Goal: Task Accomplishment & Management: Manage account settings

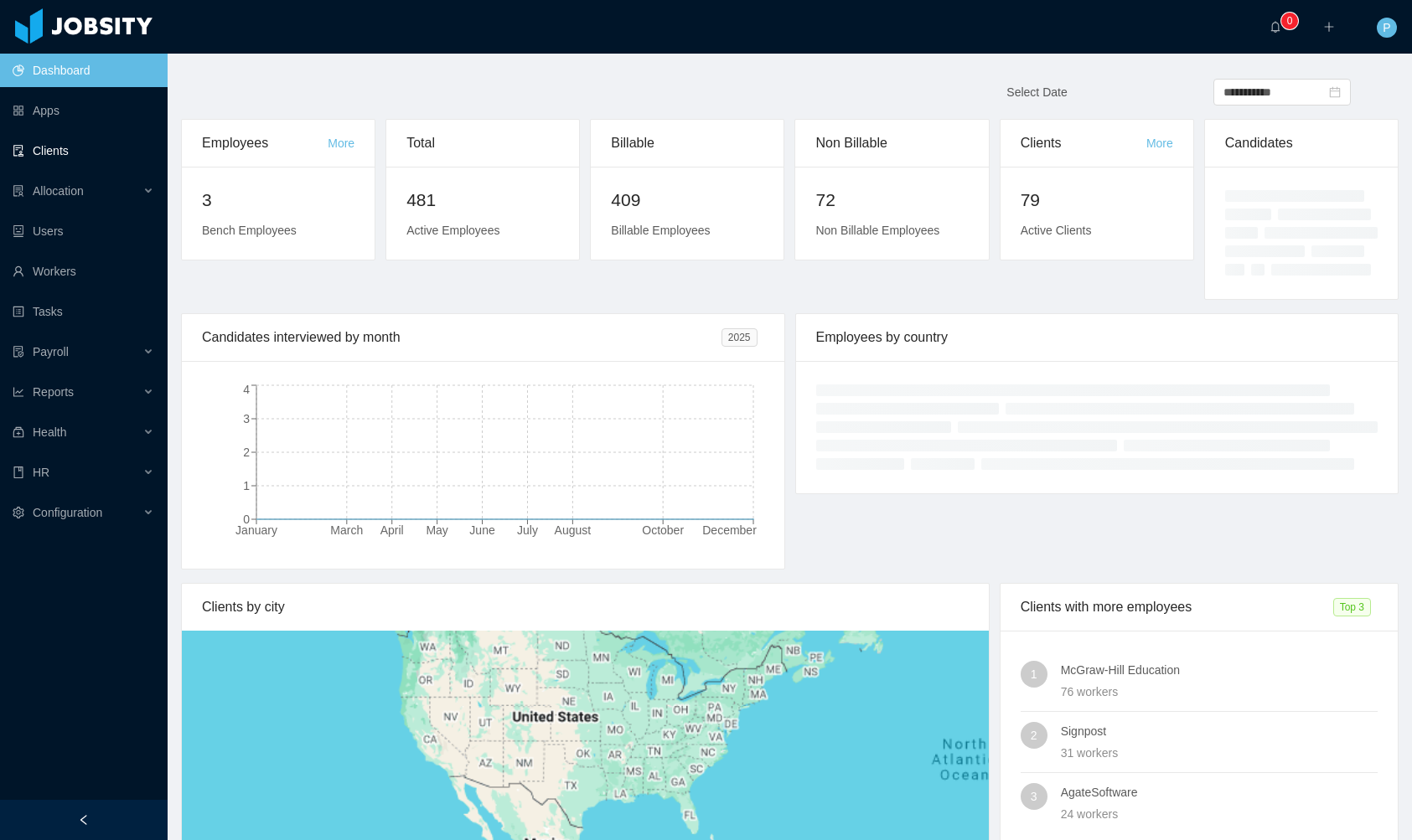
click at [112, 149] on link "Clients" at bounding box center [83, 150] width 141 height 33
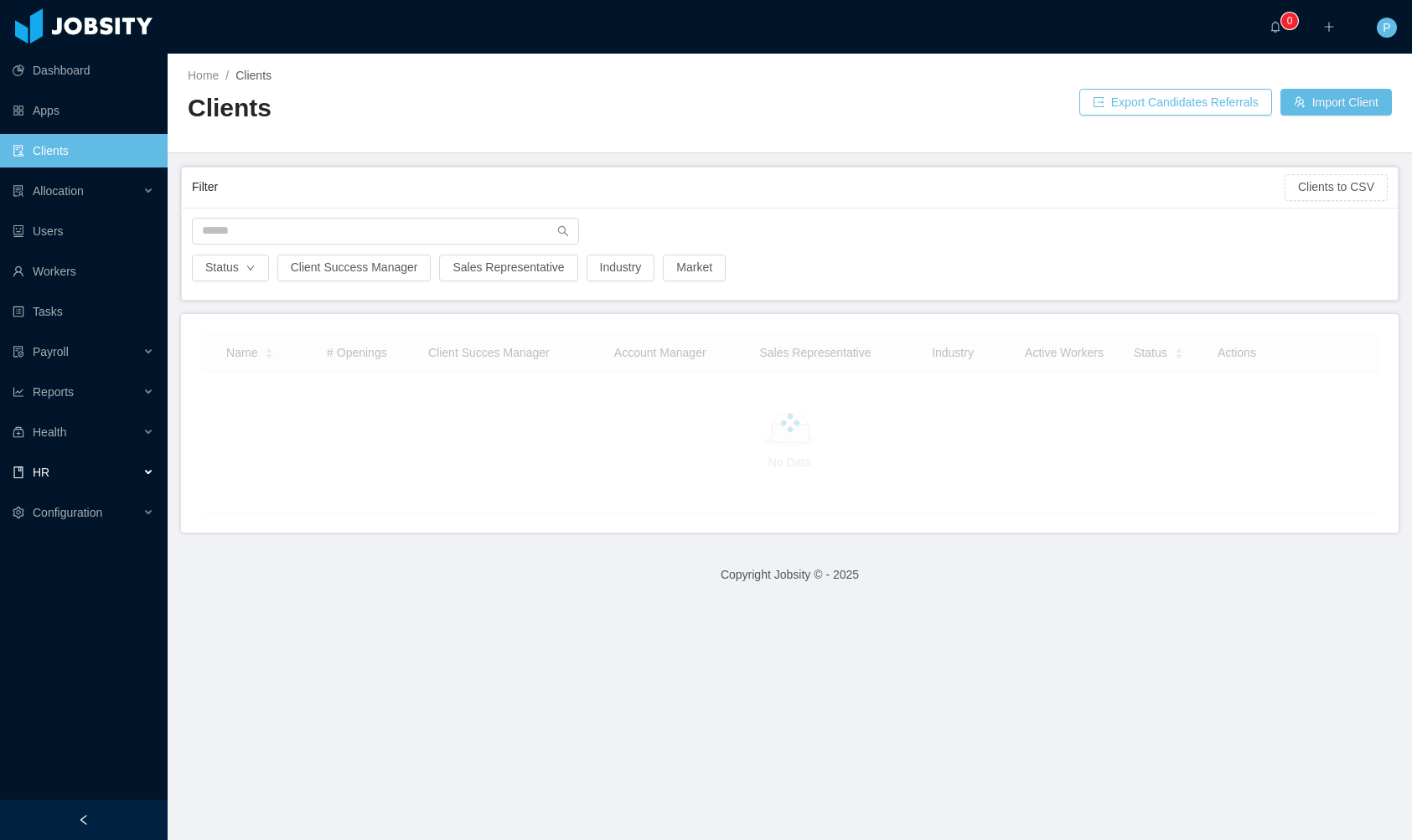
click at [85, 487] on div "HR" at bounding box center [83, 472] width 168 height 33
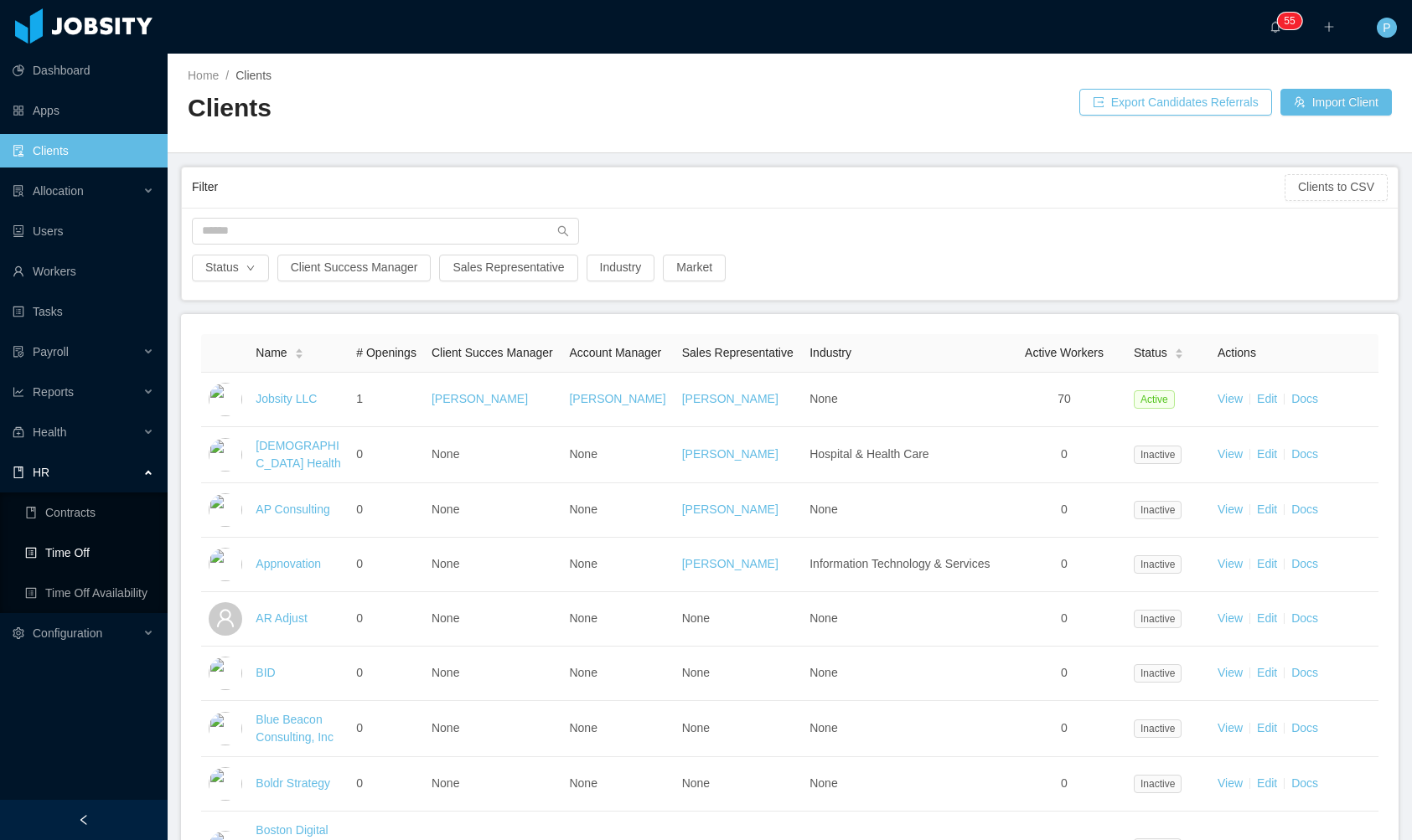
click at [100, 557] on link "Time Off" at bounding box center [90, 552] width 129 height 33
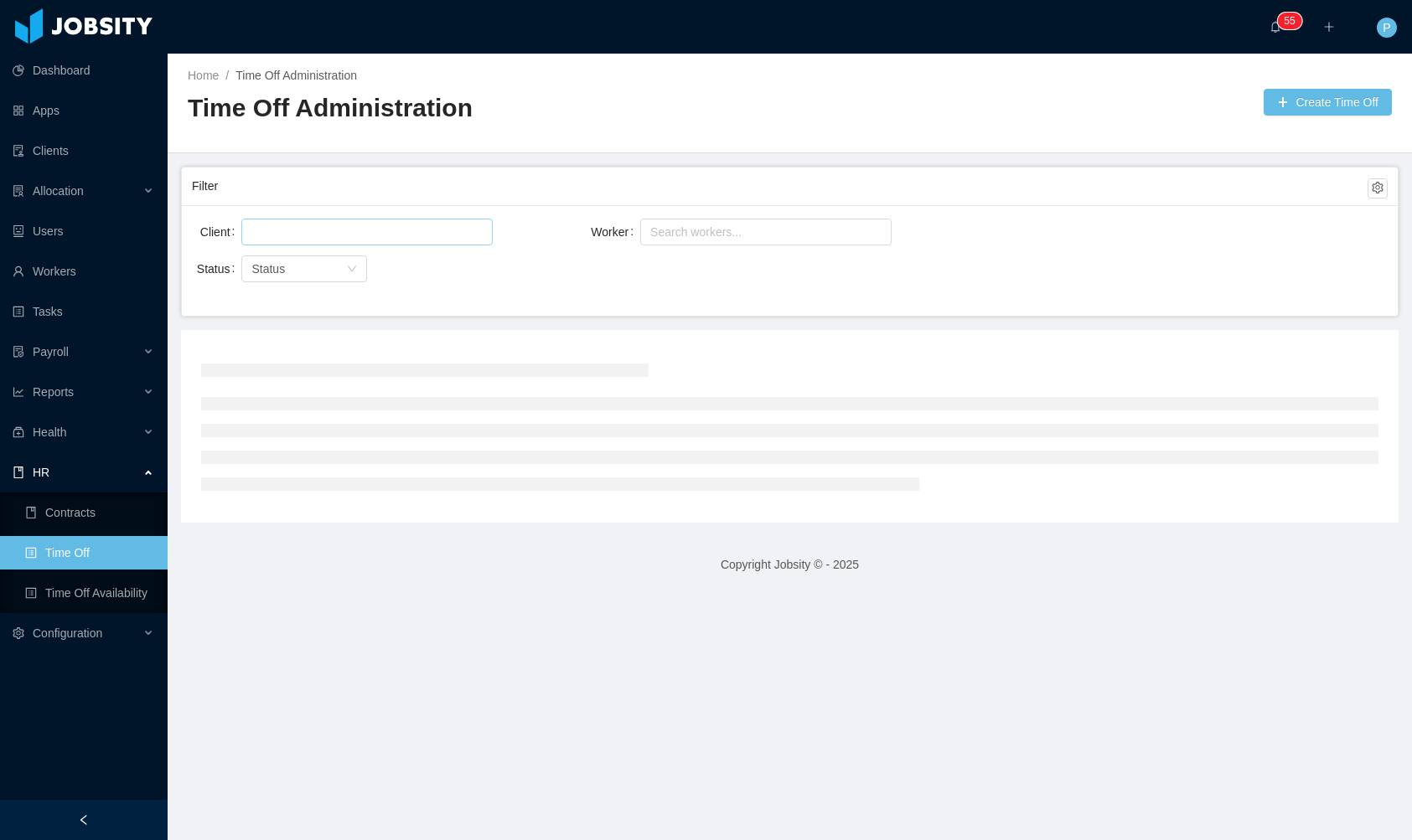
click at [434, 223] on div at bounding box center [364, 231] width 236 height 26
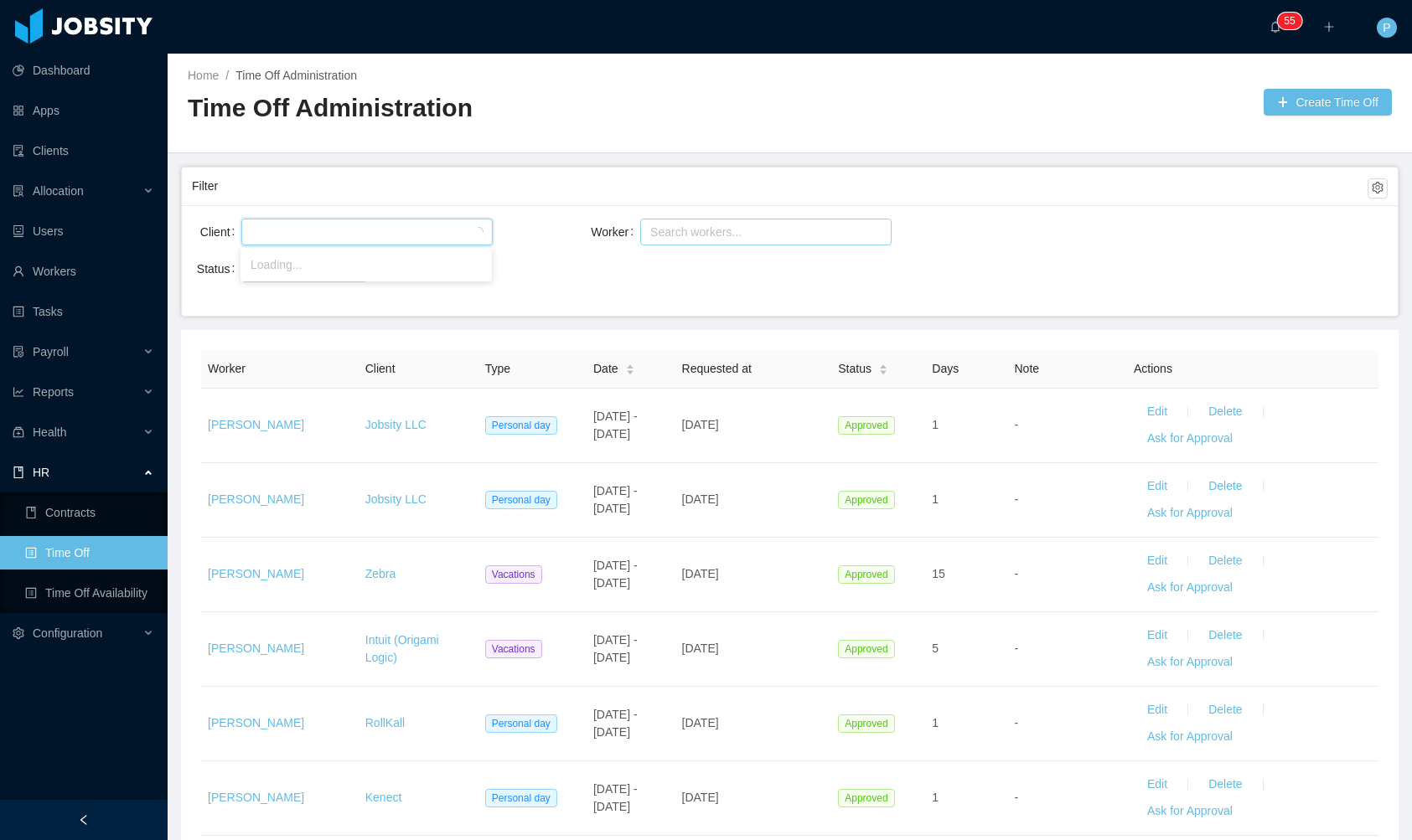
click at [684, 229] on div "Search workers..." at bounding box center [759, 232] width 216 height 17
type input "******"
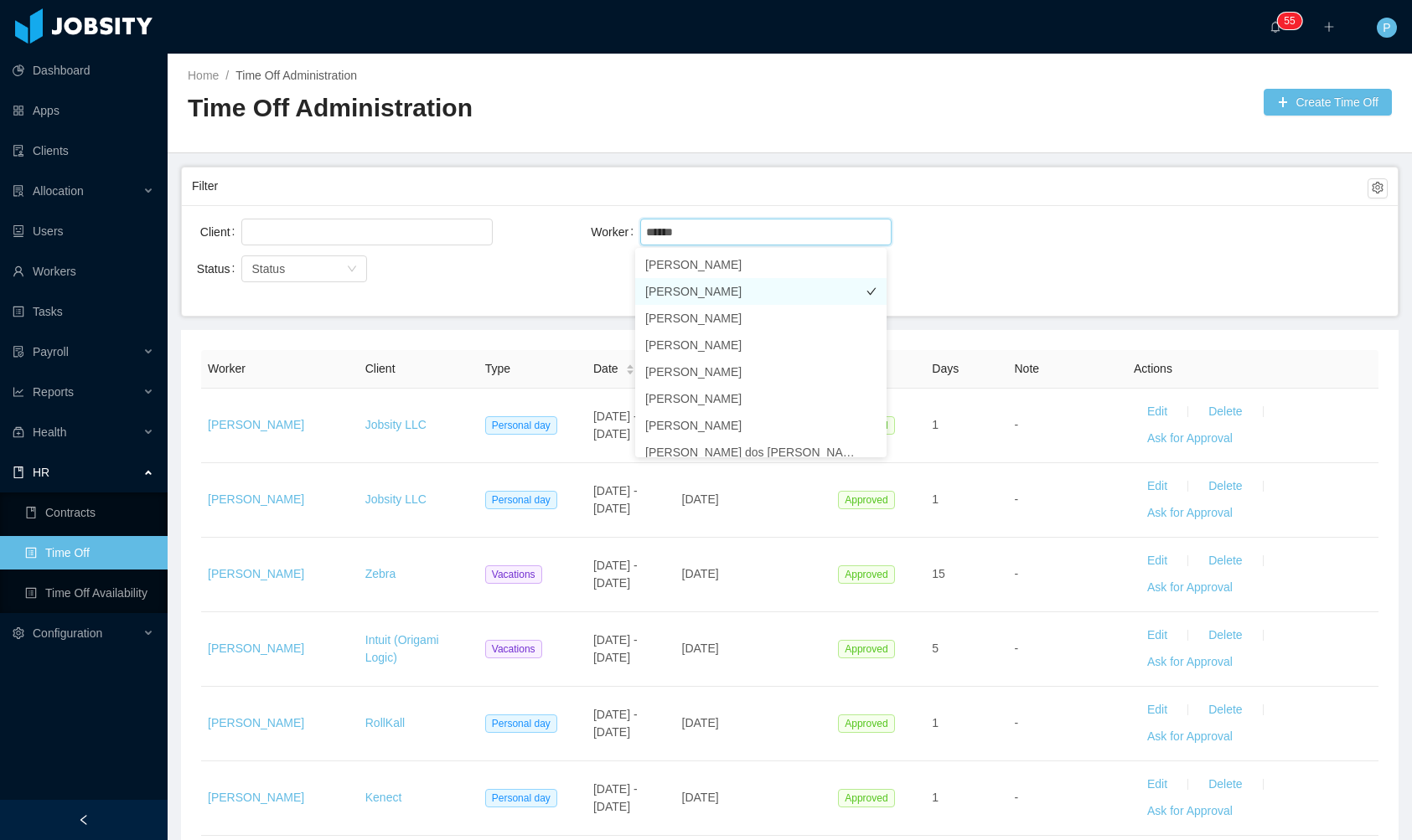
click at [725, 299] on li "[PERSON_NAME]" at bounding box center [761, 291] width 251 height 27
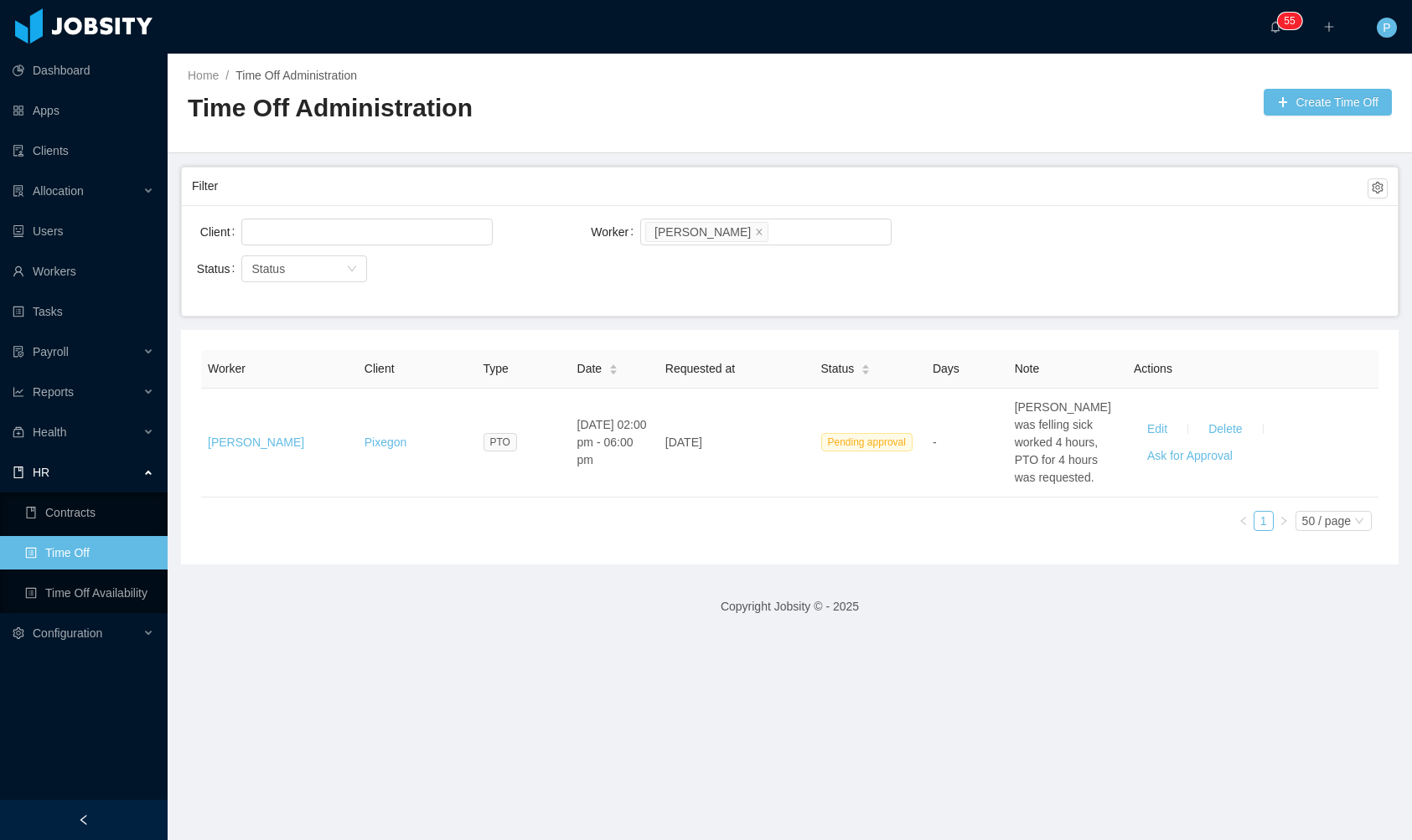
click at [1088, 195] on div "Filter" at bounding box center [779, 186] width 1176 height 31
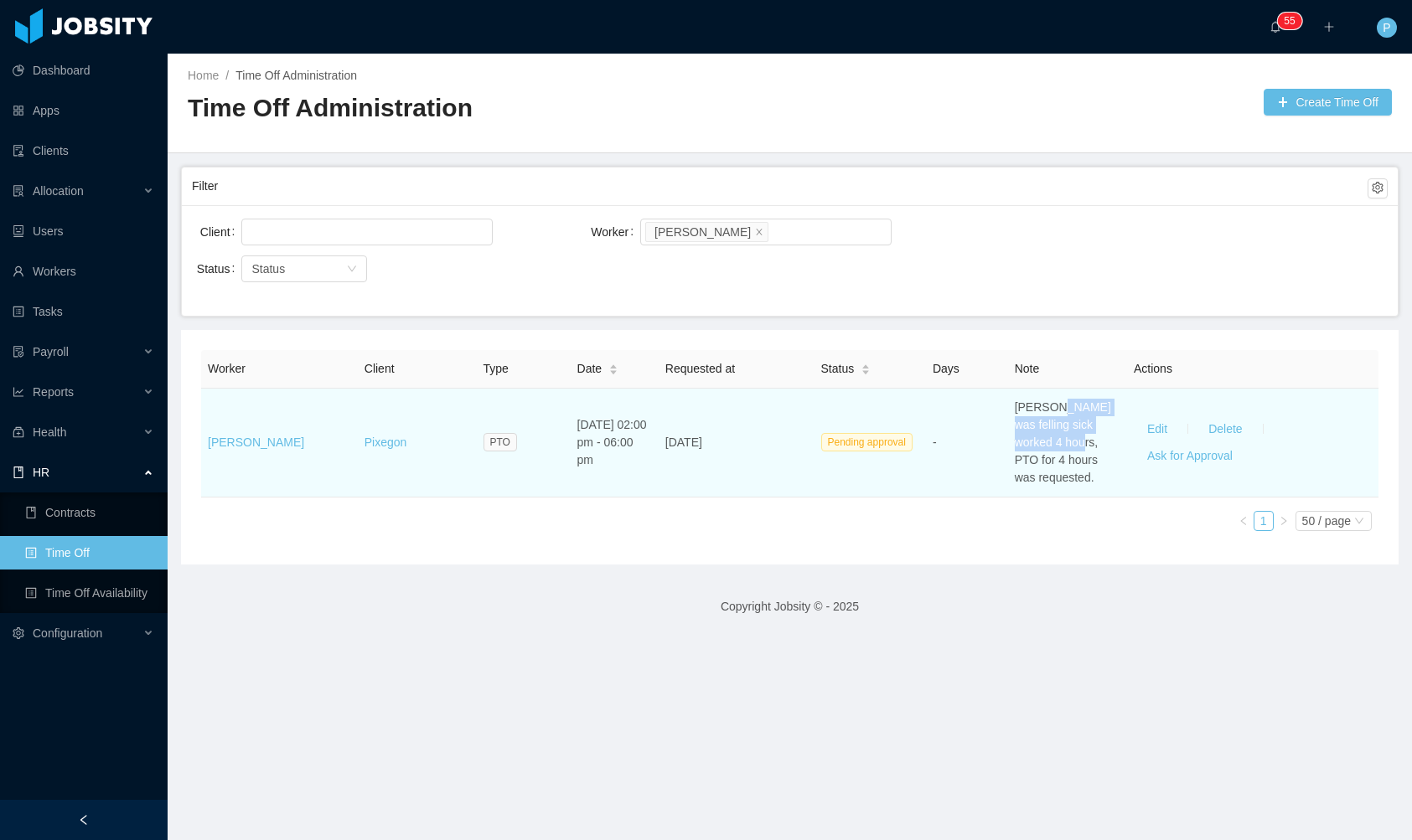
drag, startPoint x: 1054, startPoint y: 421, endPoint x: 1061, endPoint y: 447, distance: 26.9
click at [1061, 445] on span "[PERSON_NAME] was felling sick worked 4 hours, PTO for 4 hours was requested." at bounding box center [1063, 442] width 97 height 83
click at [1061, 447] on span "[PERSON_NAME] was felling sick worked 4 hours, PTO for 4 hours was requested." at bounding box center [1063, 442] width 97 height 83
click at [1048, 464] on span "[PERSON_NAME] was felling sick worked 4 hours, PTO for 4 hours was requested." at bounding box center [1063, 442] width 97 height 83
click at [1146, 428] on button "Edit" at bounding box center [1156, 429] width 46 height 27
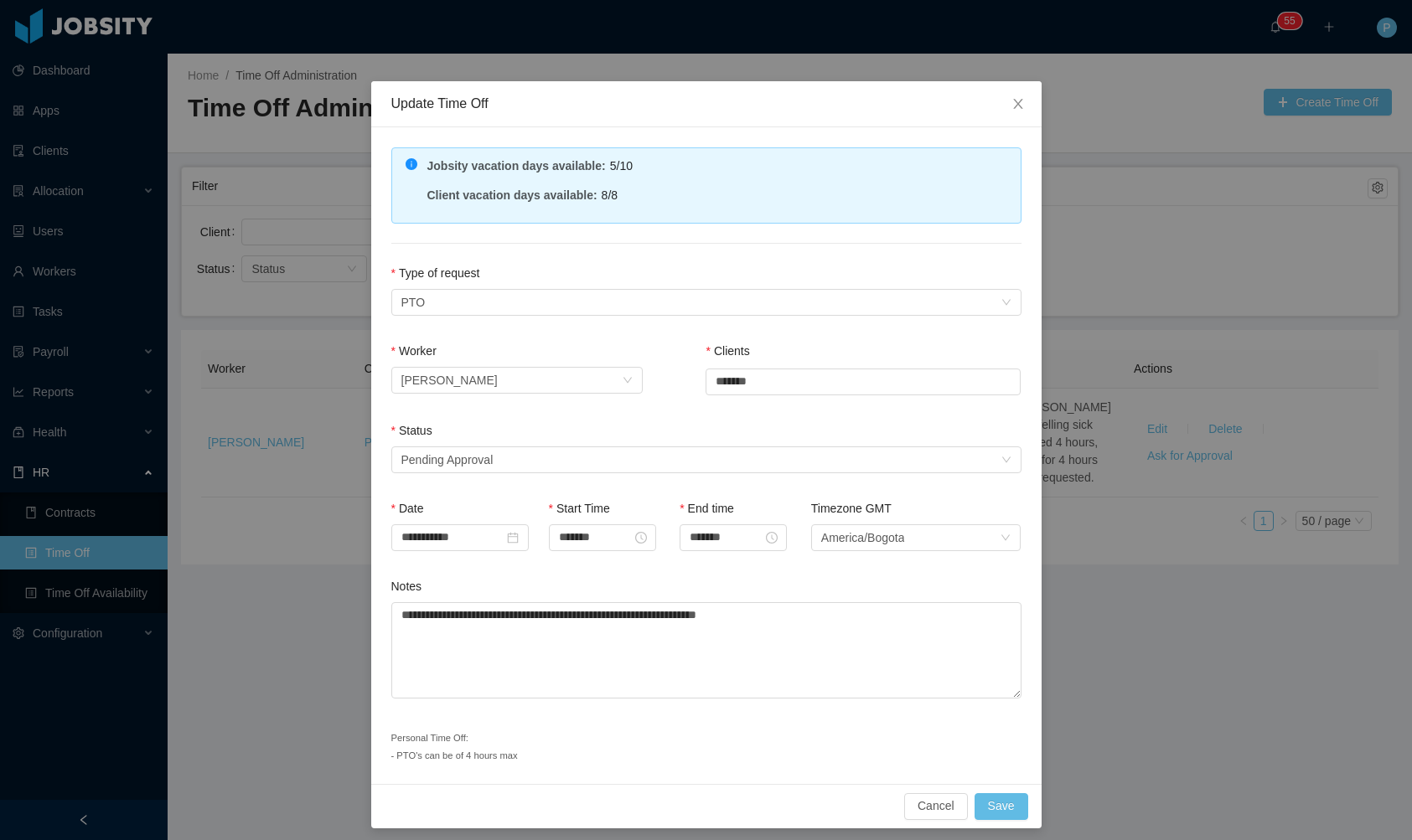
scroll to position [8, 0]
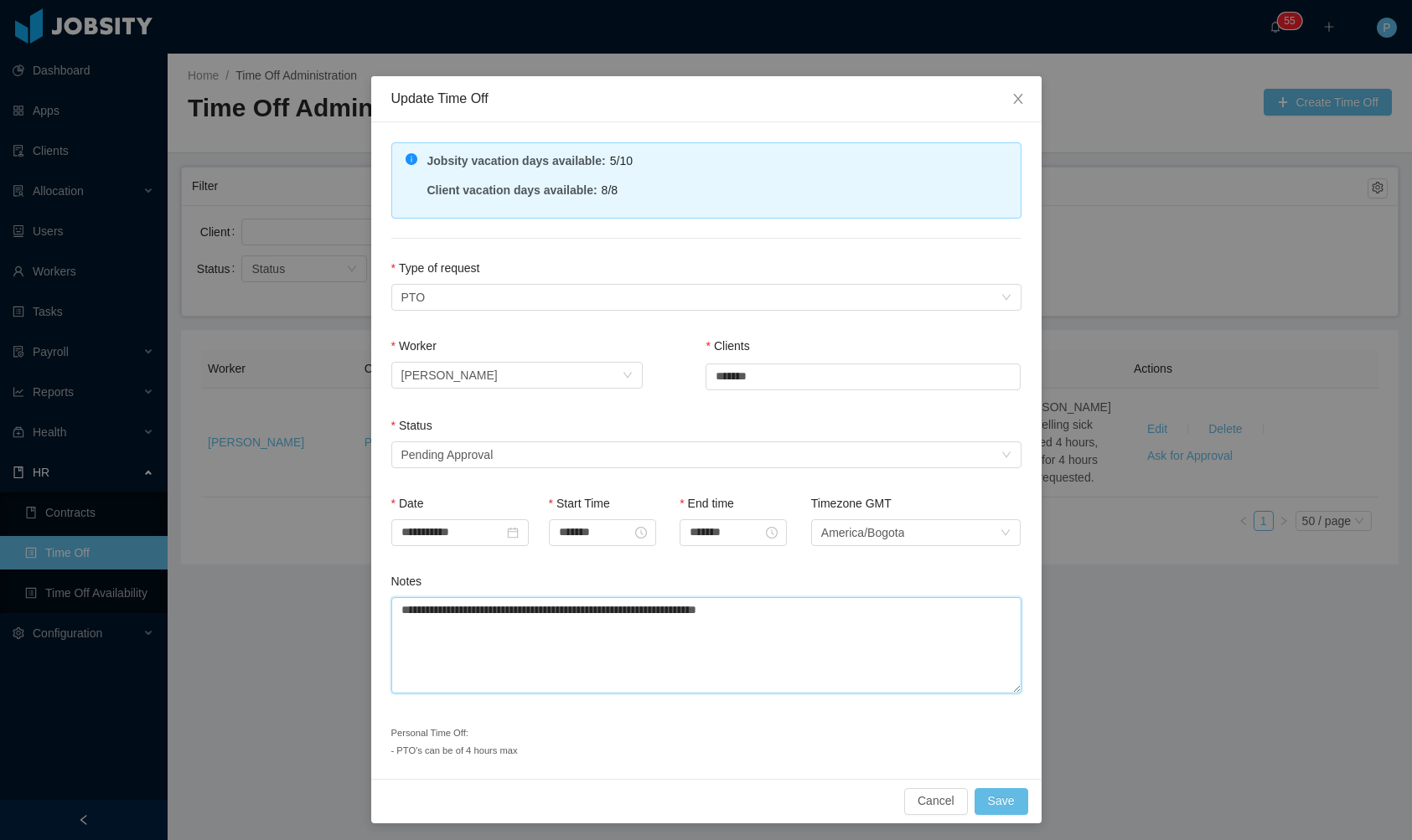
click at [838, 610] on textarea "**********" at bounding box center [706, 646] width 630 height 97
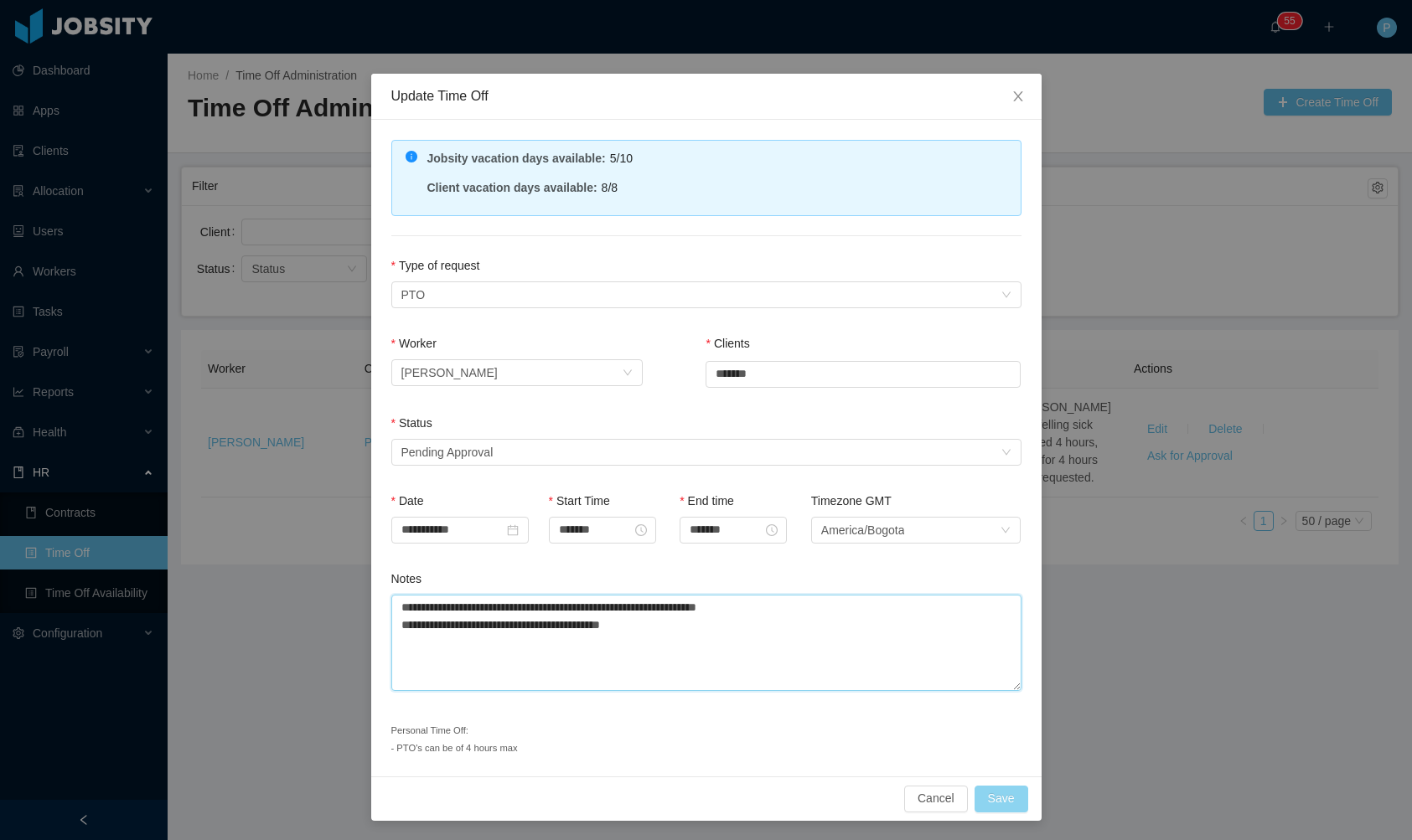
type textarea "**********"
click at [989, 794] on button "Save" at bounding box center [1001, 799] width 54 height 27
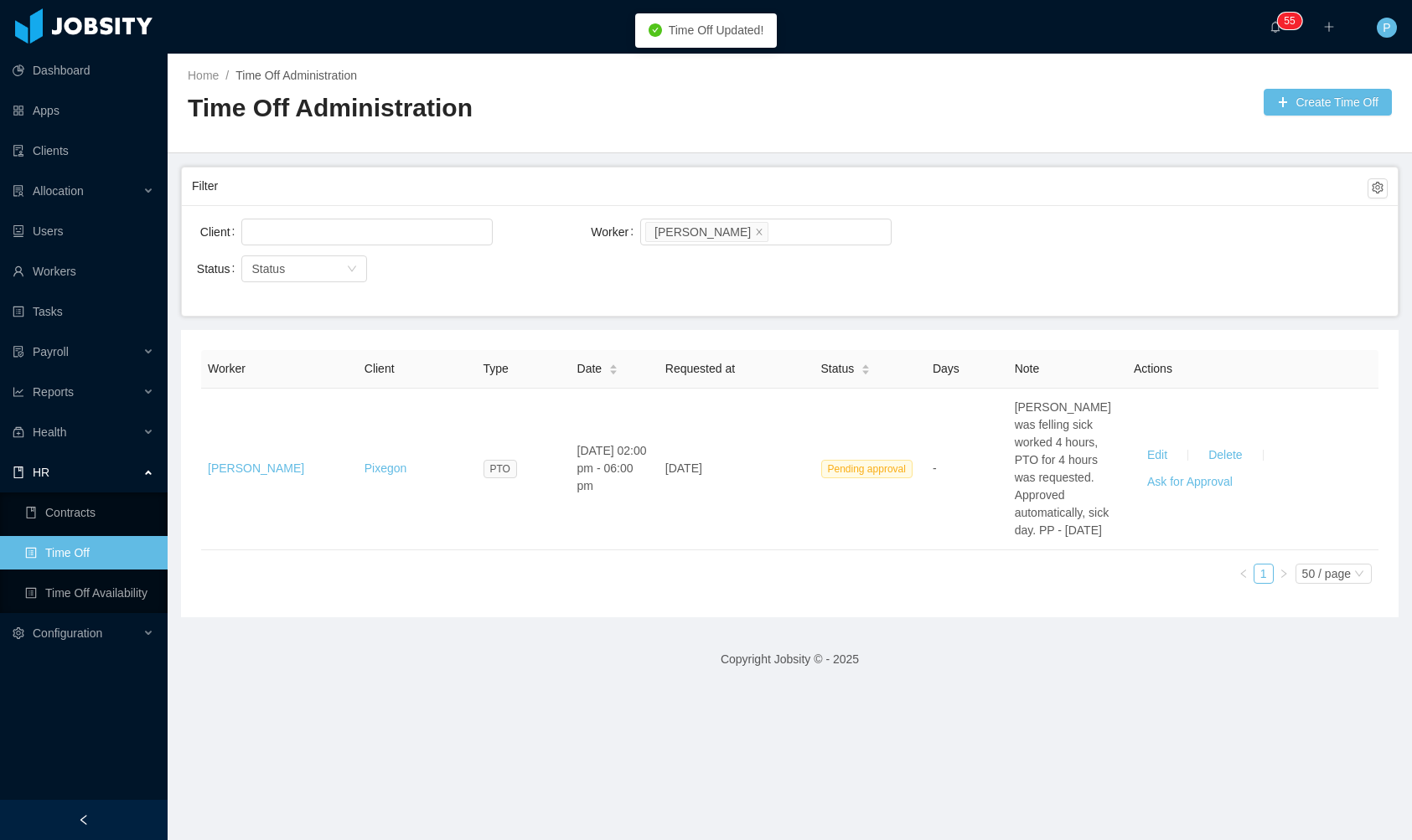
click at [580, 569] on div "Worker Client Type Date Requested at Status Days Note Actions [PERSON_NAME] Pix…" at bounding box center [789, 473] width 1177 height 247
